Goal: Check status: Check status

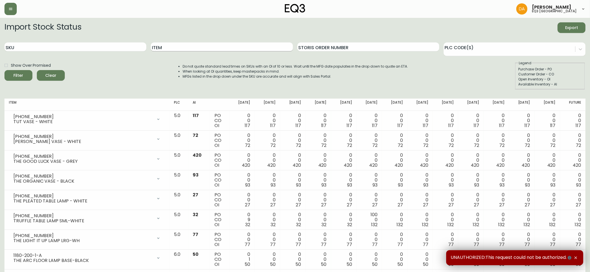
click at [175, 46] on input "Item" at bounding box center [222, 46] width 142 height 9
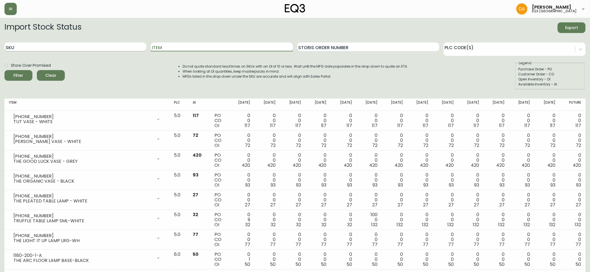
click at [117, 44] on input "SKU" at bounding box center [75, 46] width 142 height 9
paste input "[PHONE_NUMBER]"
type input "[PHONE_NUMBER]"
click at [118, 44] on input "[PHONE_NUMBER]" at bounding box center [75, 46] width 142 height 9
click at [4, 70] on button "Filter" at bounding box center [18, 75] width 28 height 11
